Goal: Use online tool/utility: Utilize a website feature to perform a specific function

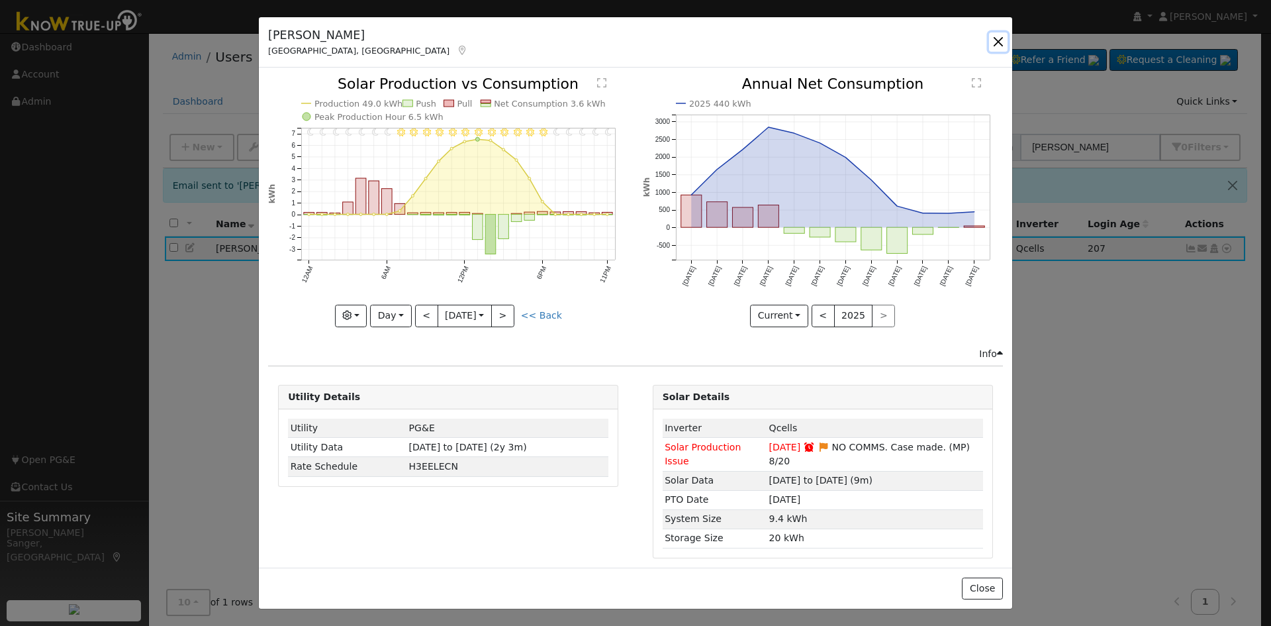
click at [994, 35] on button "button" at bounding box center [998, 41] width 19 height 19
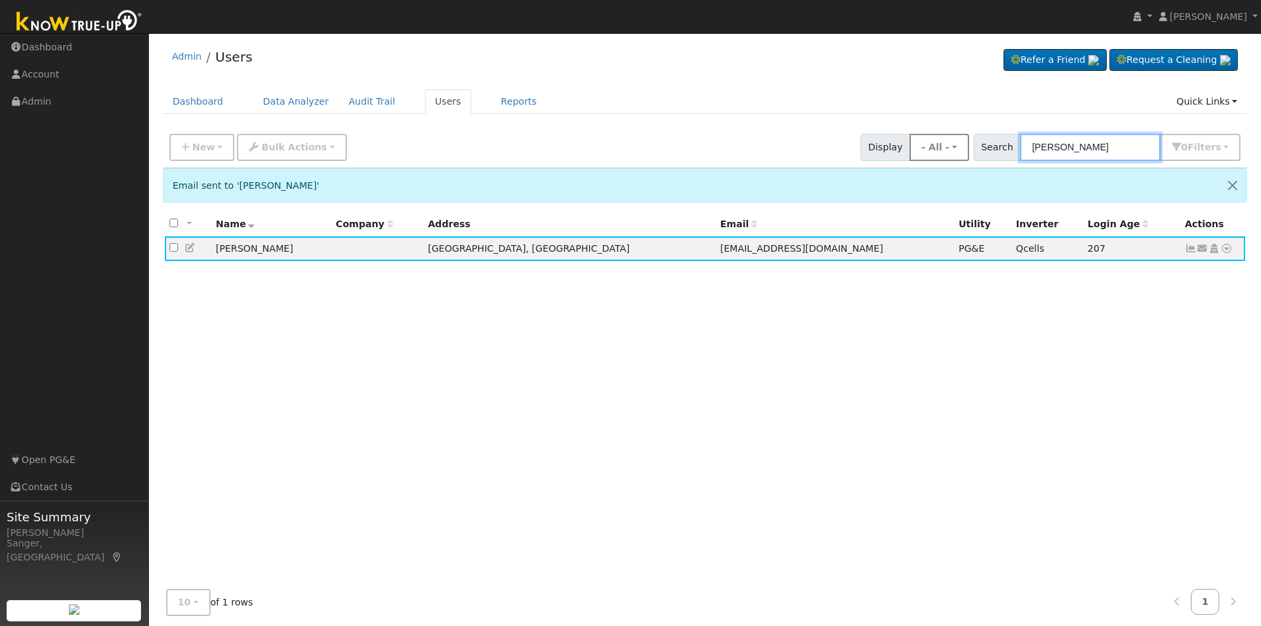
drag, startPoint x: 1121, startPoint y: 147, endPoint x: 966, endPoint y: 146, distance: 155.6
click at [966, 146] on div "New Add User Quick Add Quick Connect Quick Convert Lead Bulk Actions Send Email…" at bounding box center [705, 145] width 1076 height 32
paste input "[PERSON_NAME] & [PERSON_NAME]"
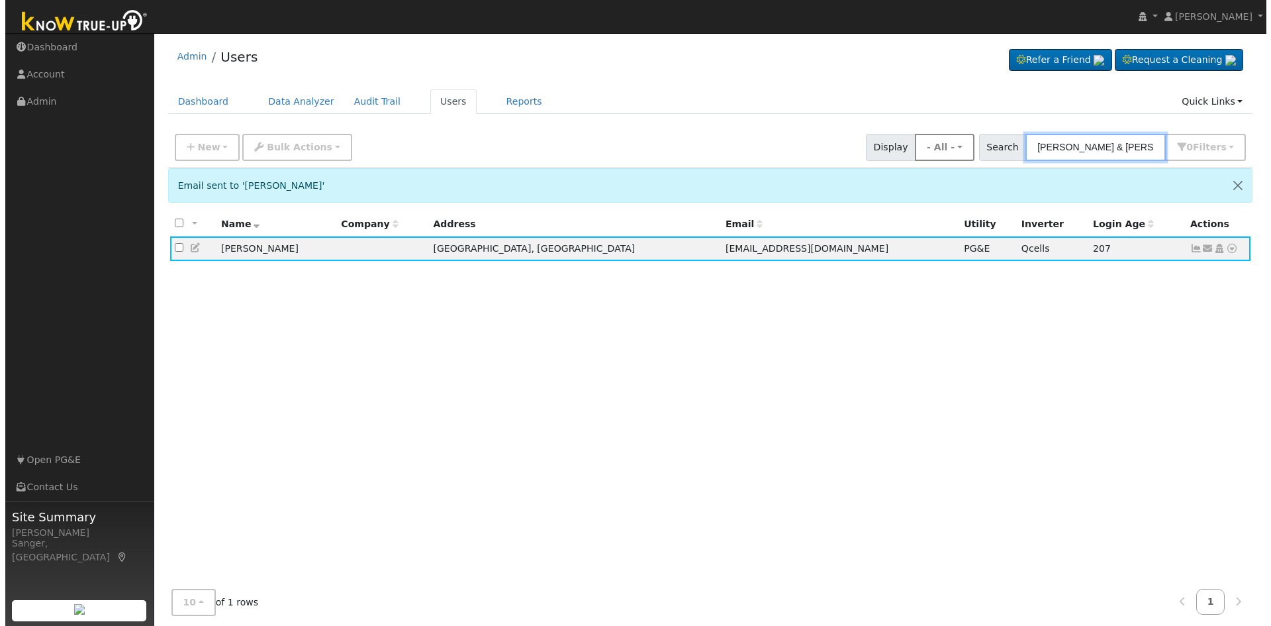
scroll to position [0, 2]
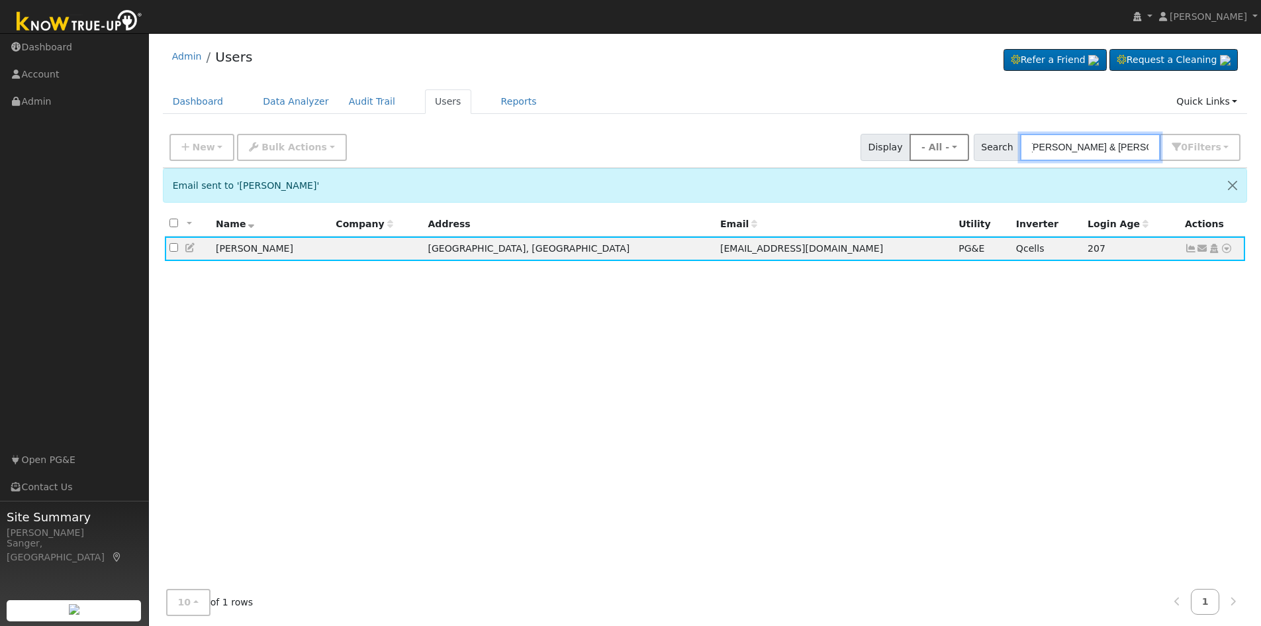
type input "[PERSON_NAME] & [PERSON_NAME]"
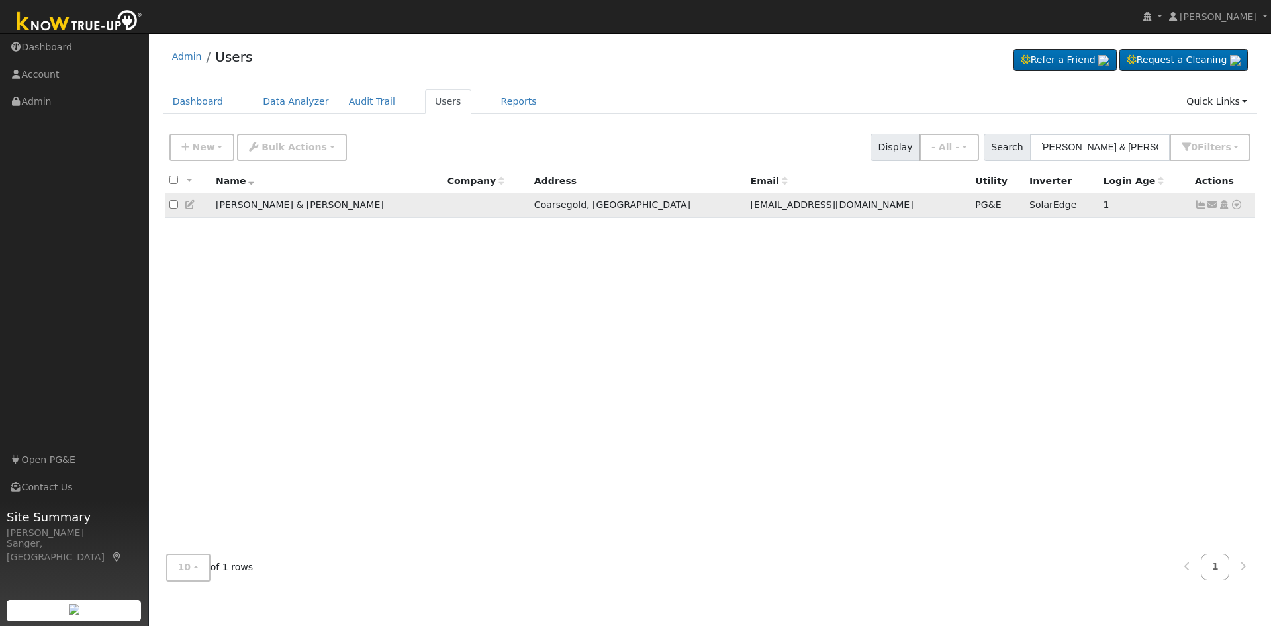
scroll to position [0, 0]
click at [1237, 209] on icon at bounding box center [1237, 204] width 12 height 9
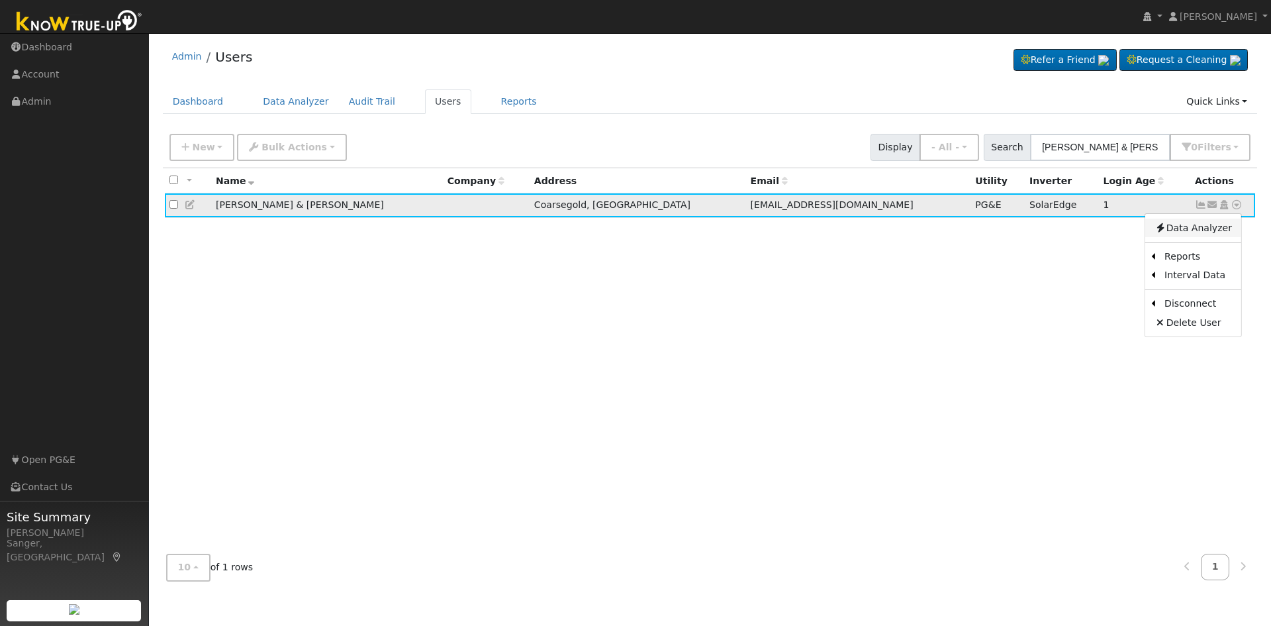
click at [1219, 224] on link "Data Analyzer" at bounding box center [1193, 227] width 96 height 19
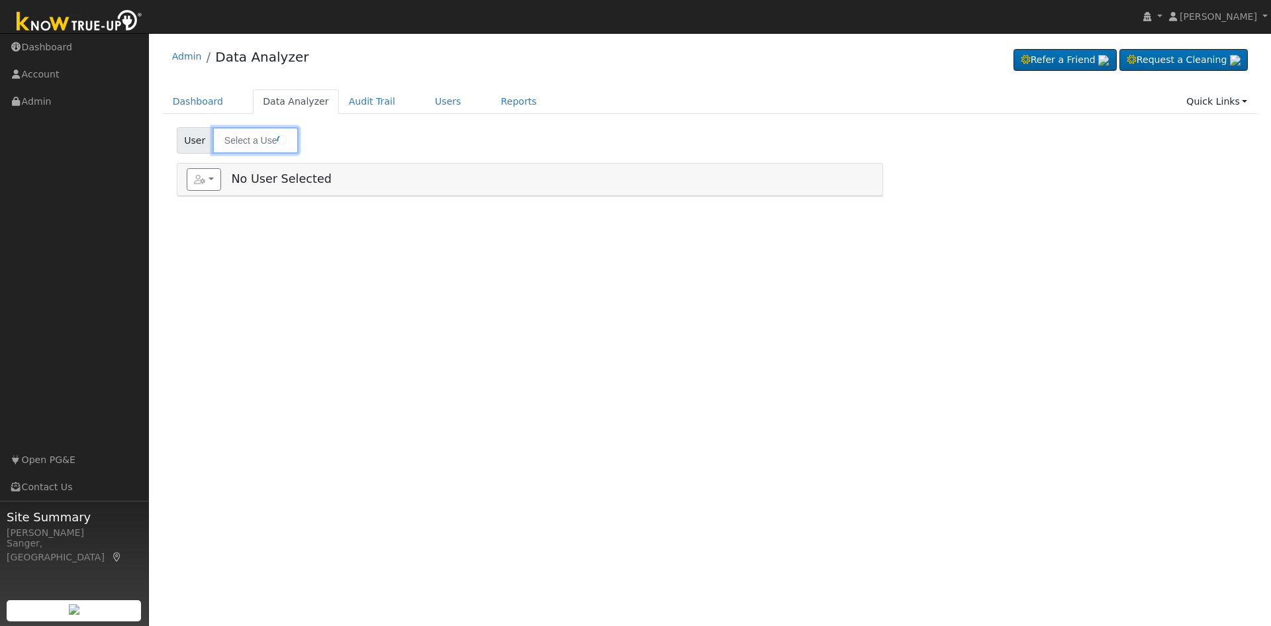
type input "[PERSON_NAME] & [PERSON_NAME]"
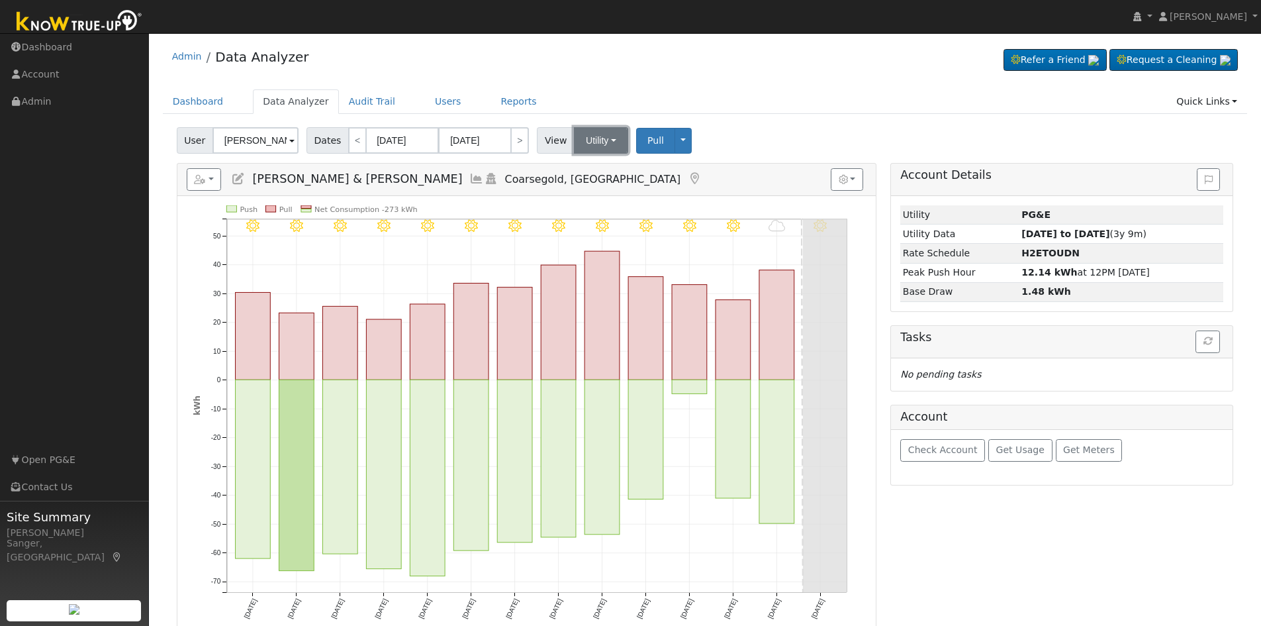
click at [591, 134] on button "Utility" at bounding box center [601, 140] width 54 height 26
click at [597, 106] on ul "Dashboard Data Analyzer Audit Trail Users Reports Quick Links Quick Add Quick C…" at bounding box center [705, 101] width 1085 height 24
click at [469, 178] on icon at bounding box center [476, 179] width 15 height 12
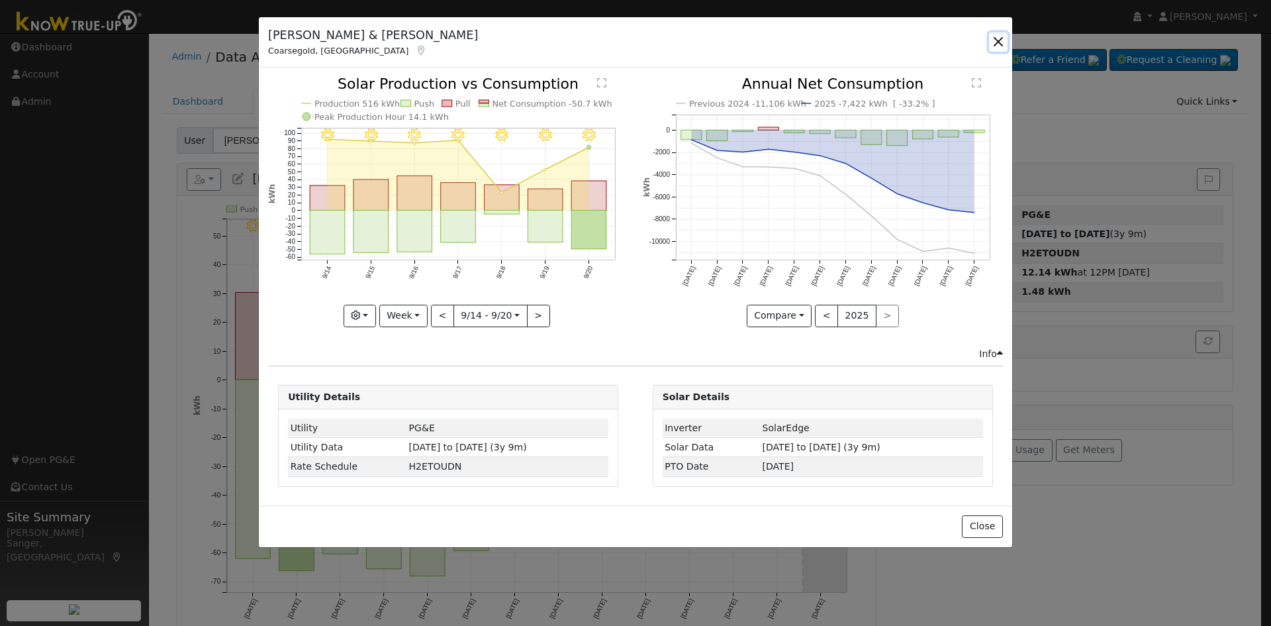
drag, startPoint x: 996, startPoint y: 42, endPoint x: 994, endPoint y: 72, distance: 29.9
click at [996, 45] on button "button" at bounding box center [998, 41] width 19 height 19
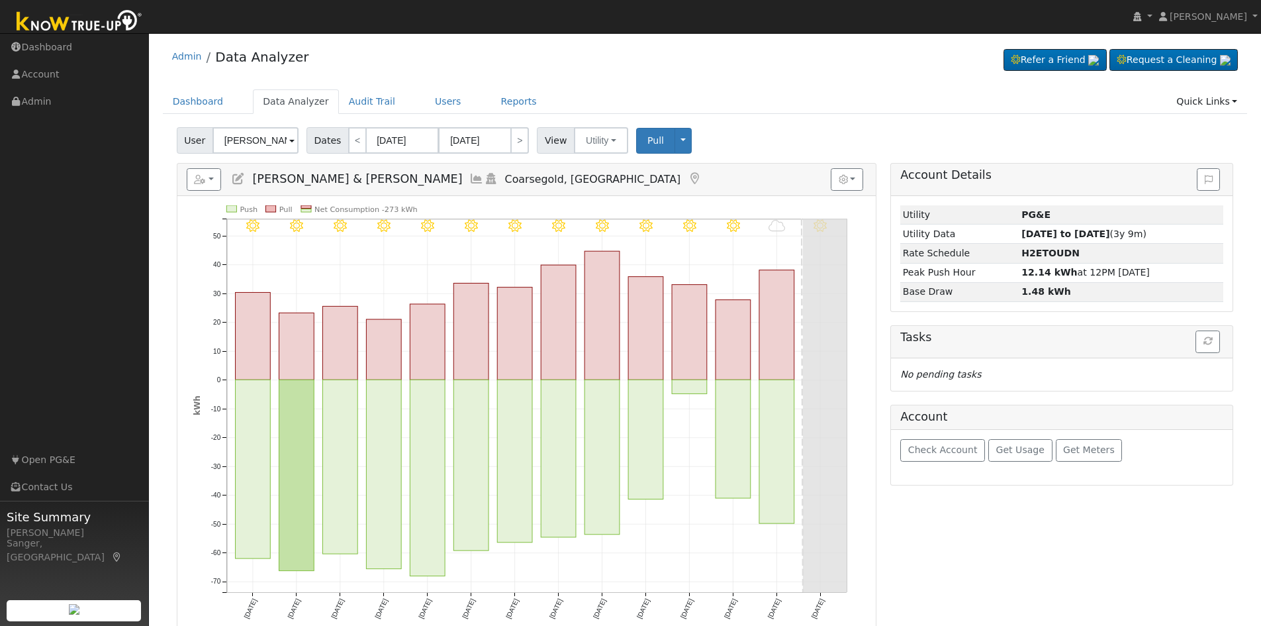
click at [469, 180] on icon at bounding box center [476, 179] width 15 height 12
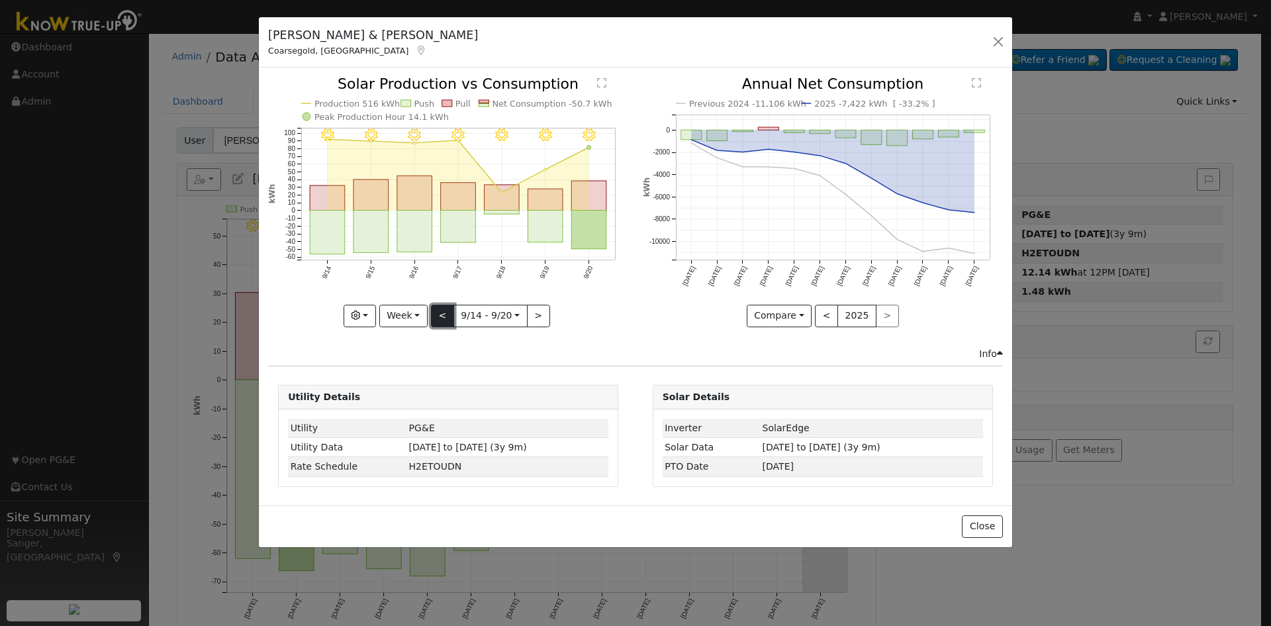
click at [446, 313] on button "<" at bounding box center [442, 316] width 23 height 23
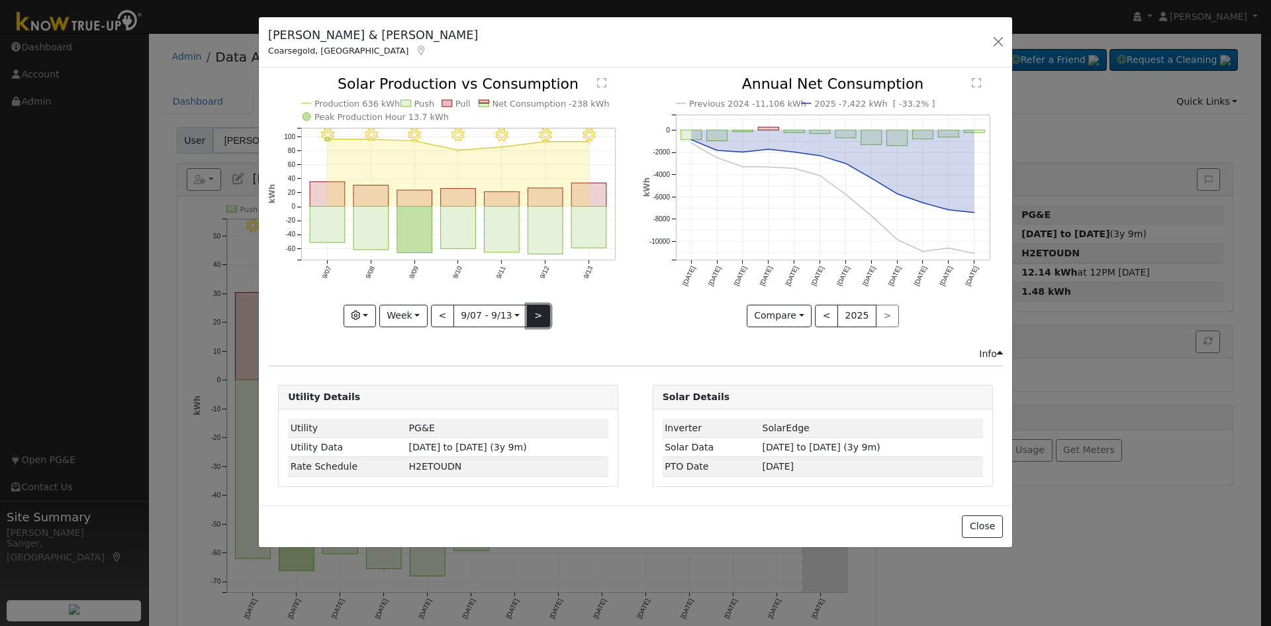
click at [534, 309] on button ">" at bounding box center [538, 316] width 23 height 23
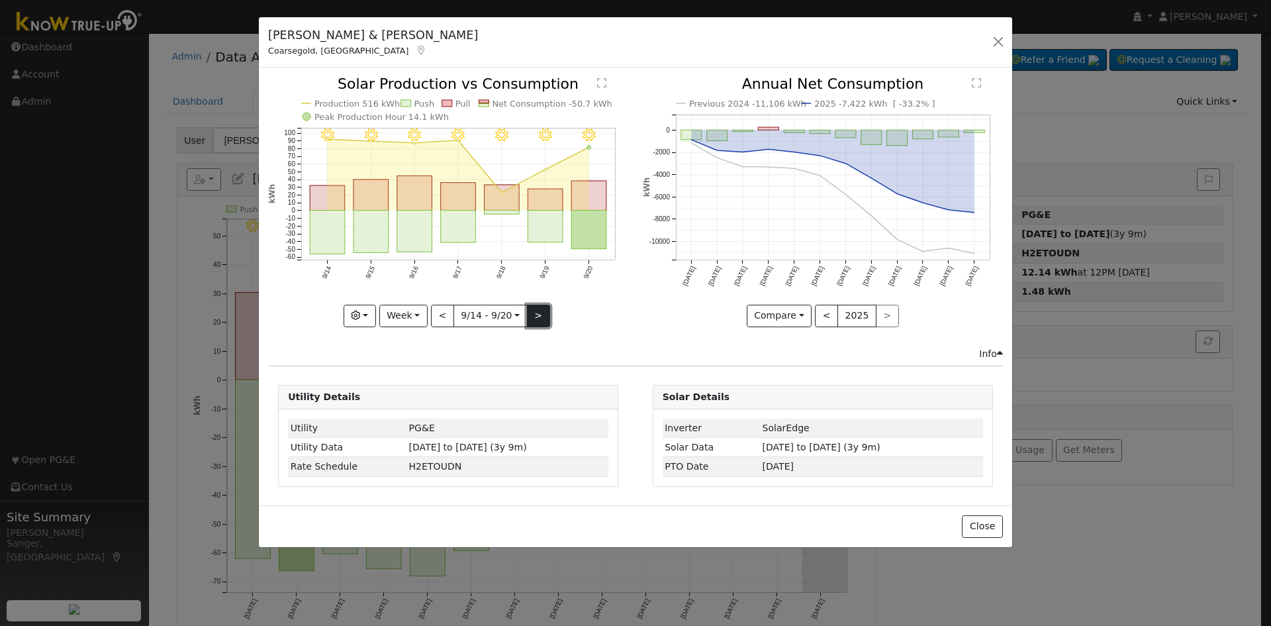
click at [538, 324] on button ">" at bounding box center [538, 316] width 23 height 23
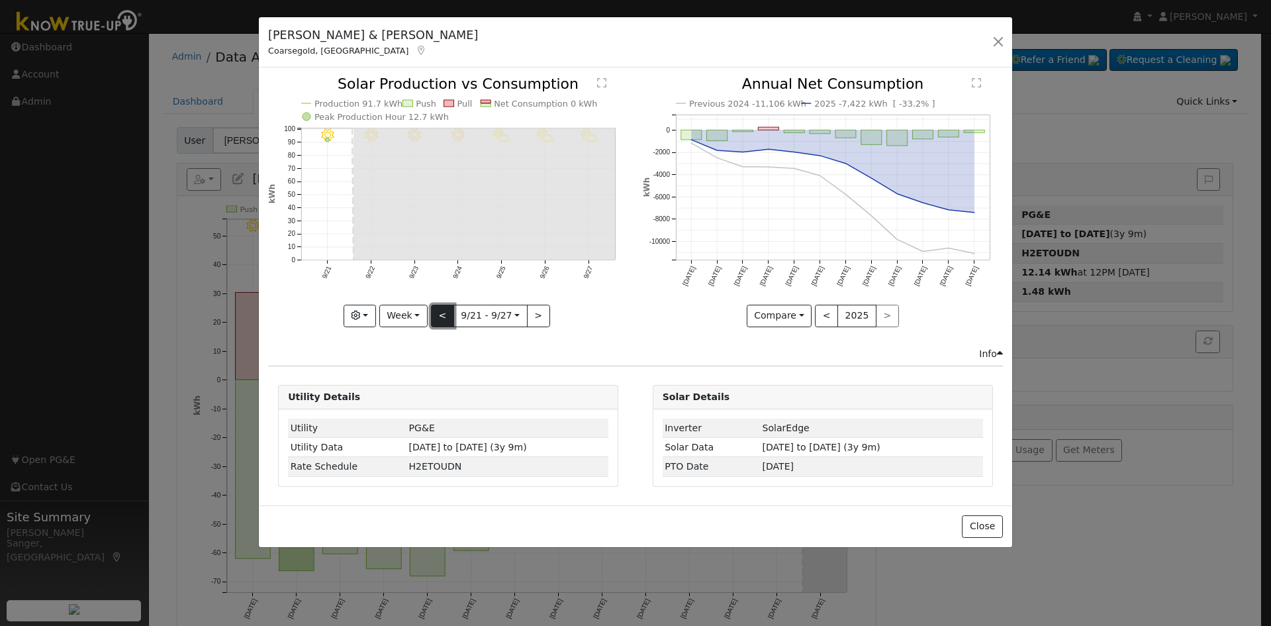
click at [445, 317] on button "<" at bounding box center [442, 316] width 23 height 23
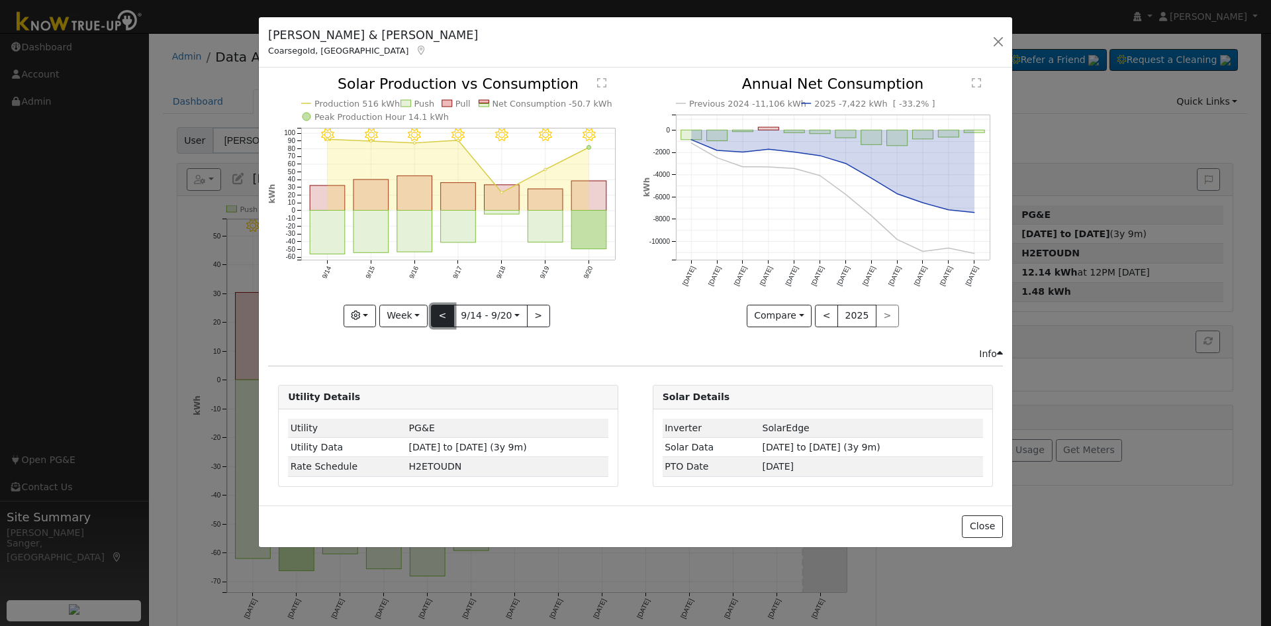
click at [438, 314] on button "<" at bounding box center [442, 316] width 23 height 23
type input "2025-09-07"
